Goal: Check status

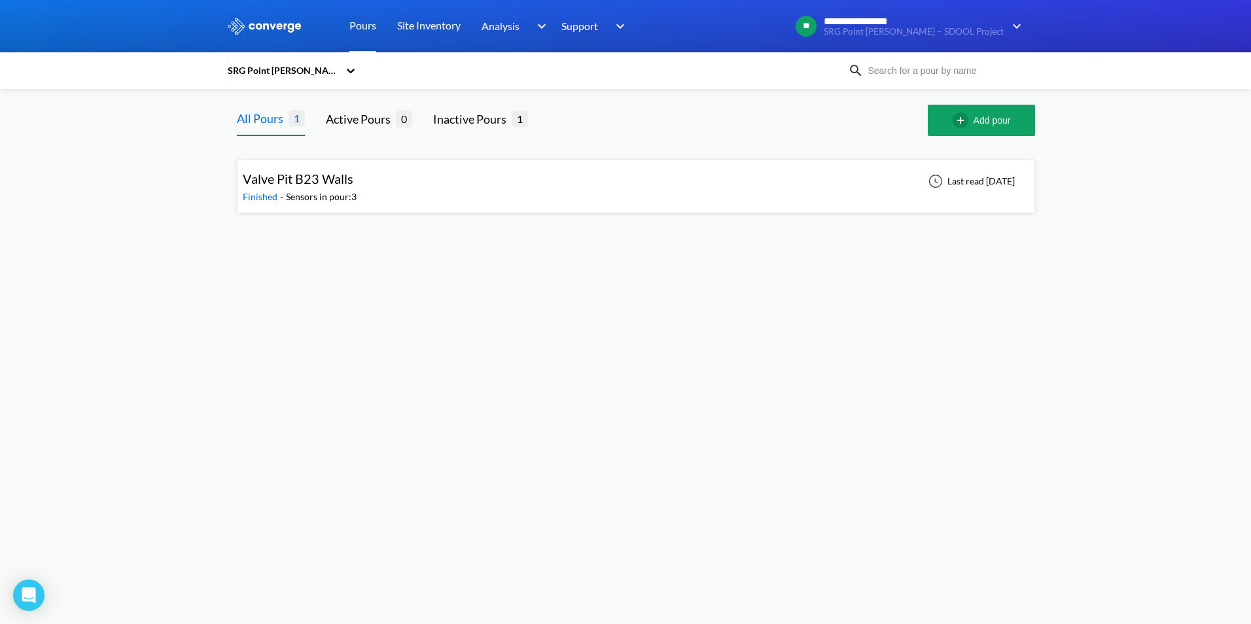
click at [406, 203] on div "Valve Pit B23 Walls Finished - Sensors in pour: 3 Last read [DATE]" at bounding box center [636, 186] width 786 height 42
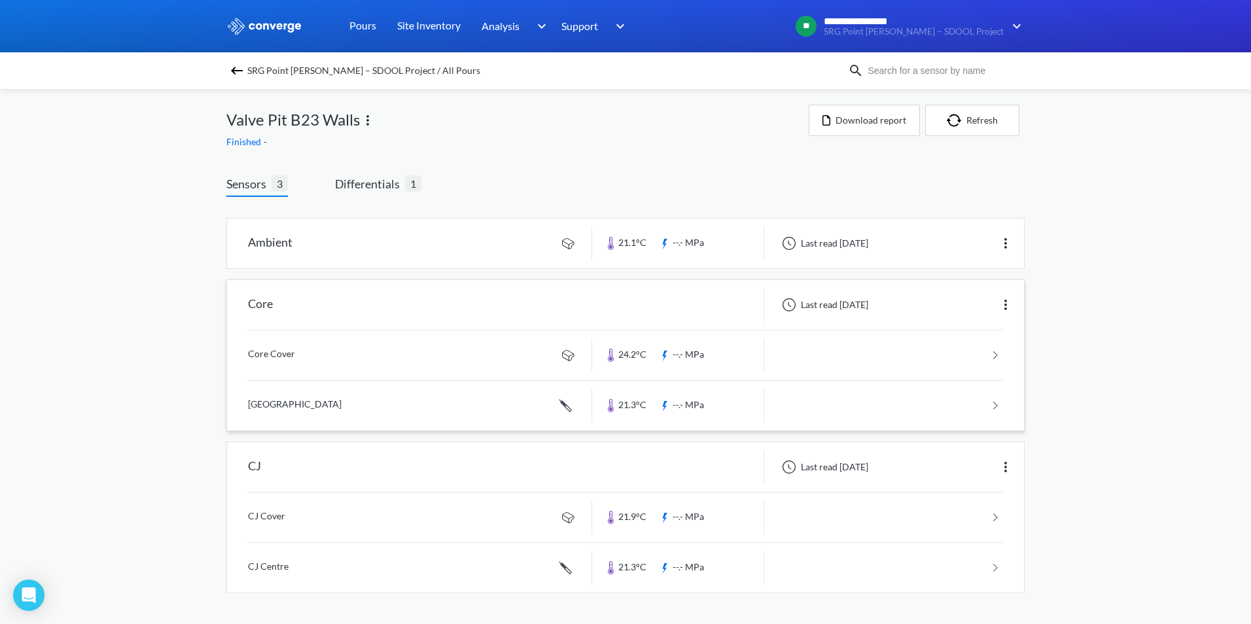
click at [306, 350] on link at bounding box center [625, 355] width 755 height 50
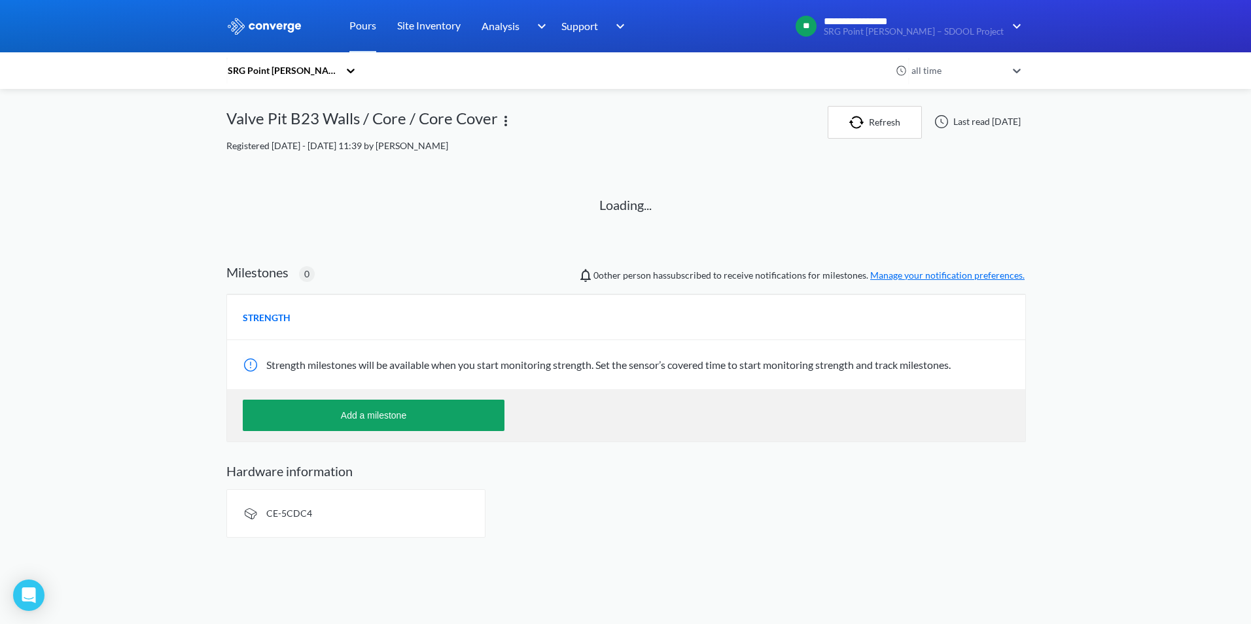
click at [313, 483] on div "Hardware information CE-5CDC4" at bounding box center [625, 500] width 798 height 75
click at [320, 519] on div "CE-5CDC4" at bounding box center [355, 513] width 259 height 48
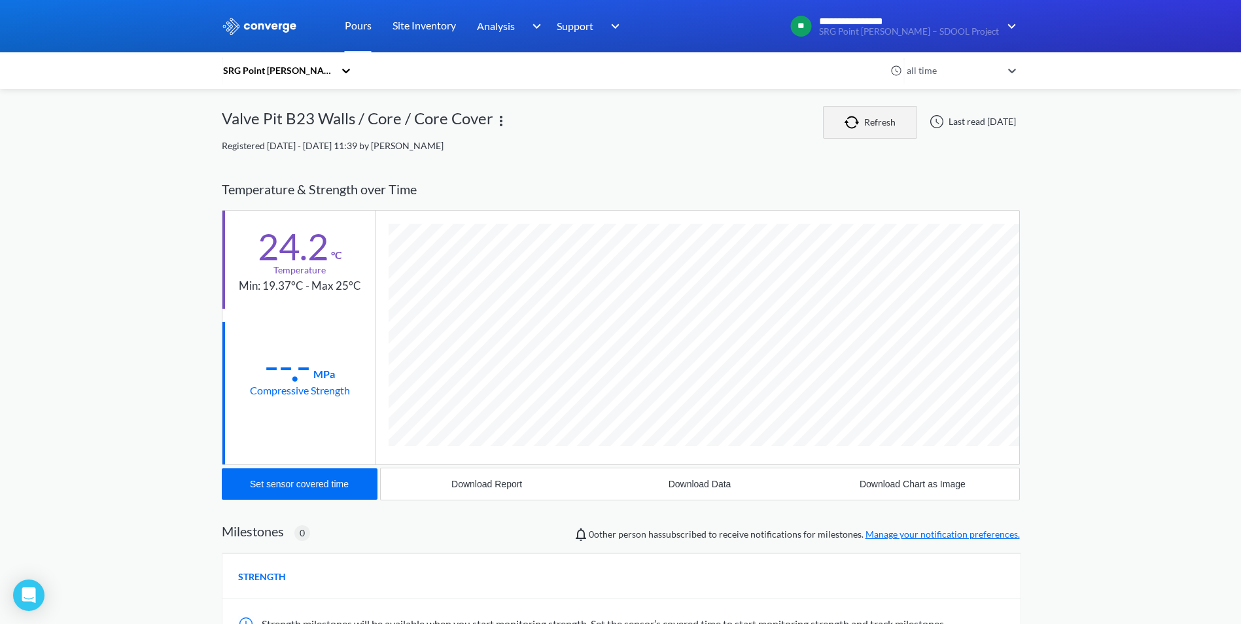
click at [852, 124] on button "Refresh" at bounding box center [870, 122] width 94 height 33
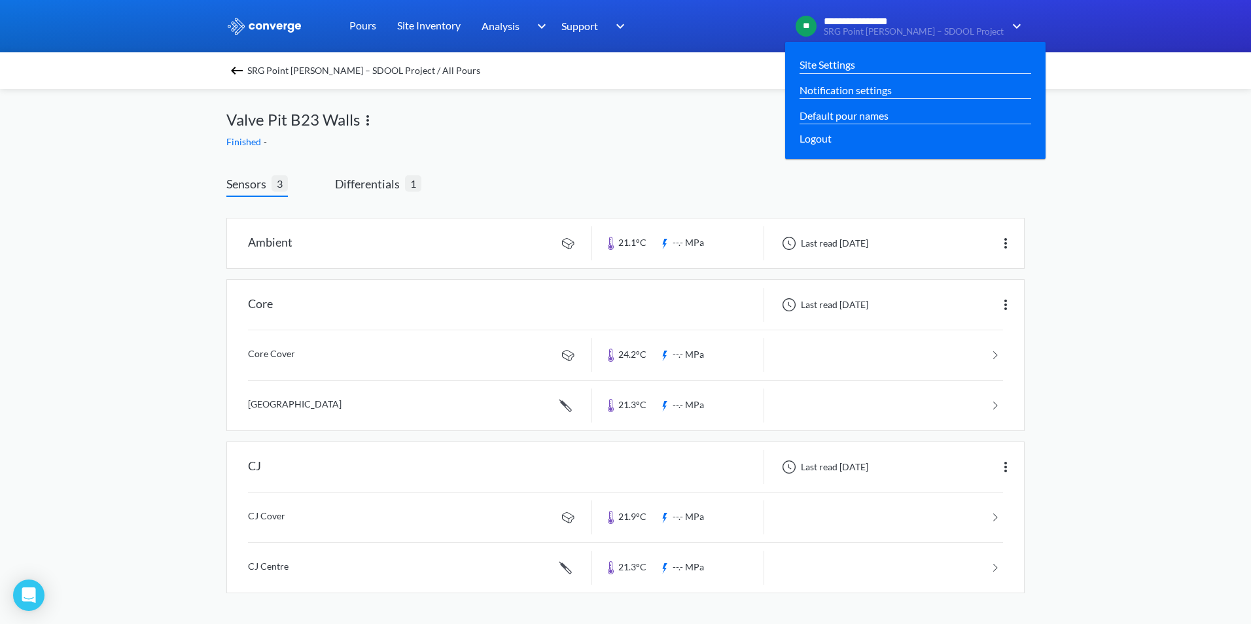
click at [904, 33] on span "SRG Point [PERSON_NAME] – SDOOL Project" at bounding box center [913, 32] width 180 height 10
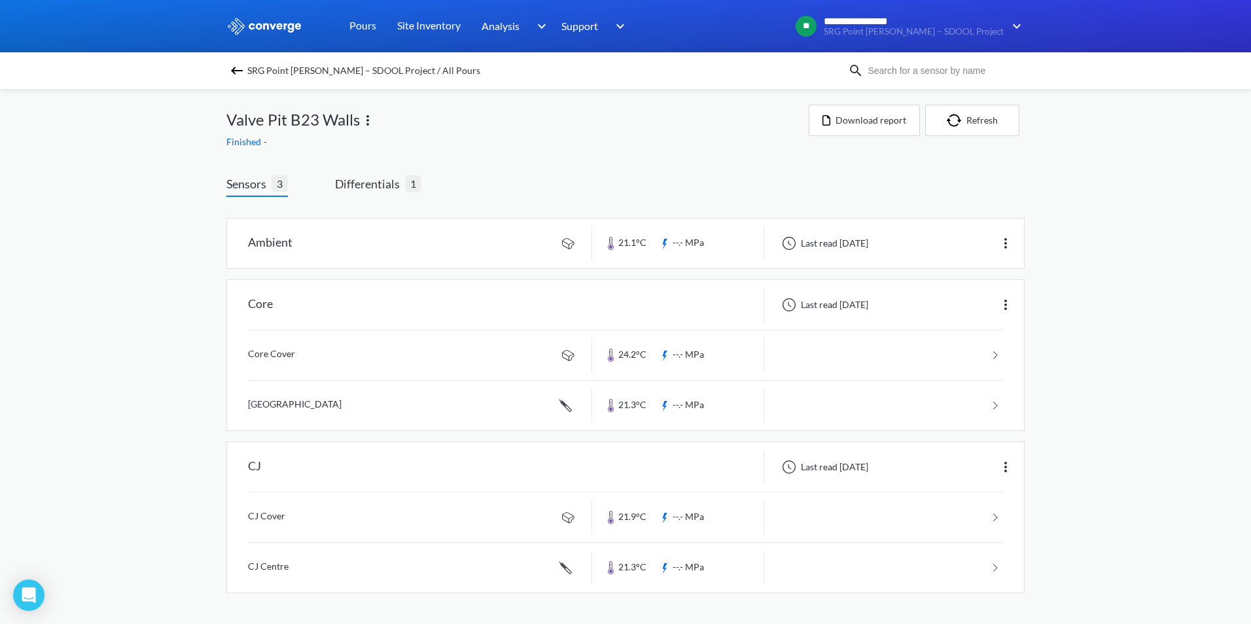
click at [1168, 152] on div "**********" at bounding box center [625, 309] width 1251 height 619
